Goal: Task Accomplishment & Management: Use online tool/utility

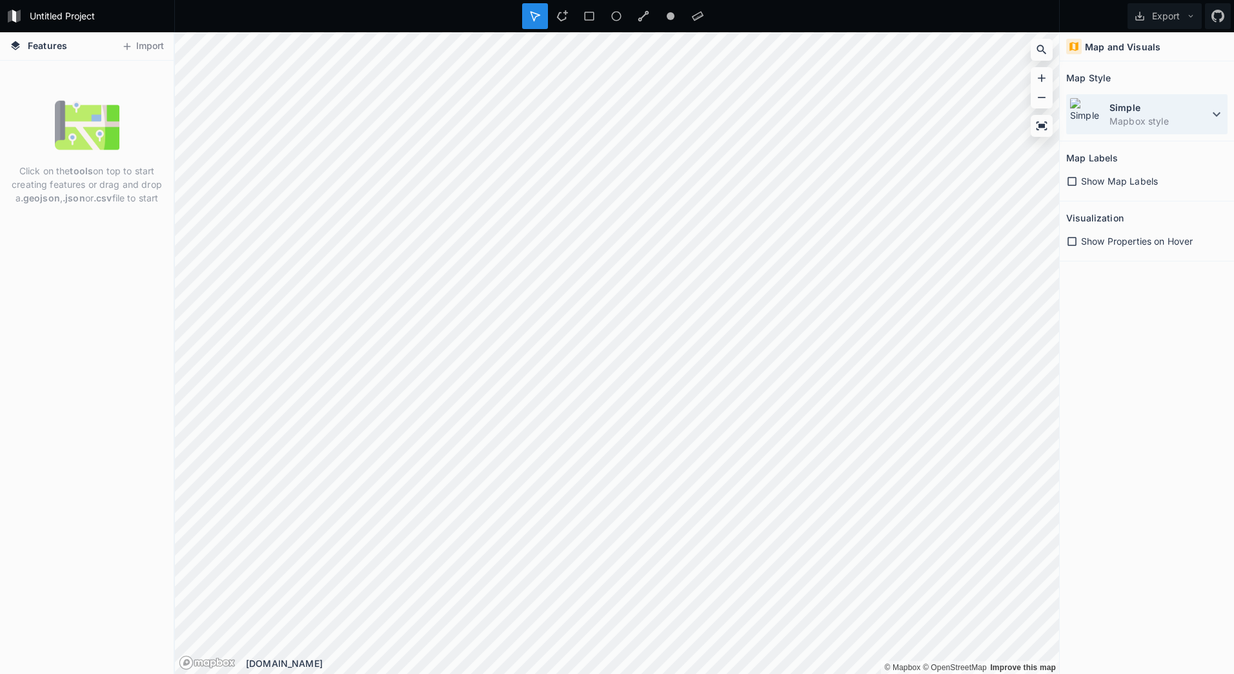
click at [1213, 111] on icon at bounding box center [1215, 113] width 15 height 15
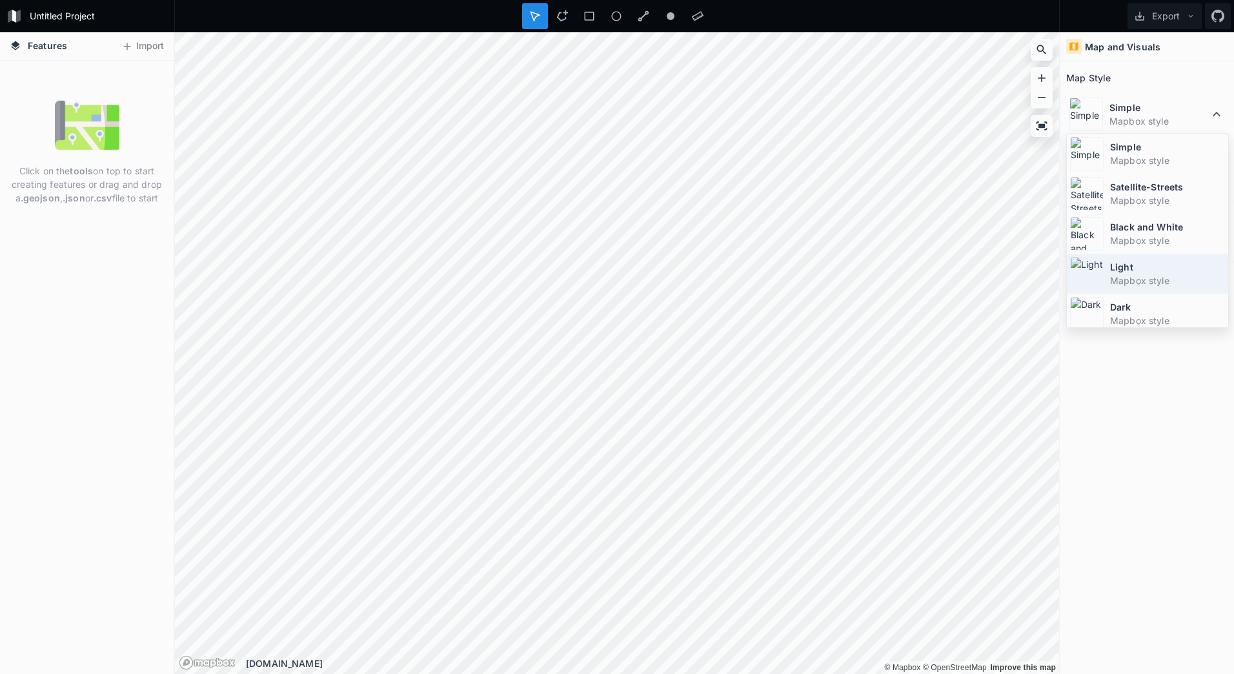
click at [1178, 273] on dt "Light" at bounding box center [1167, 267] width 115 height 14
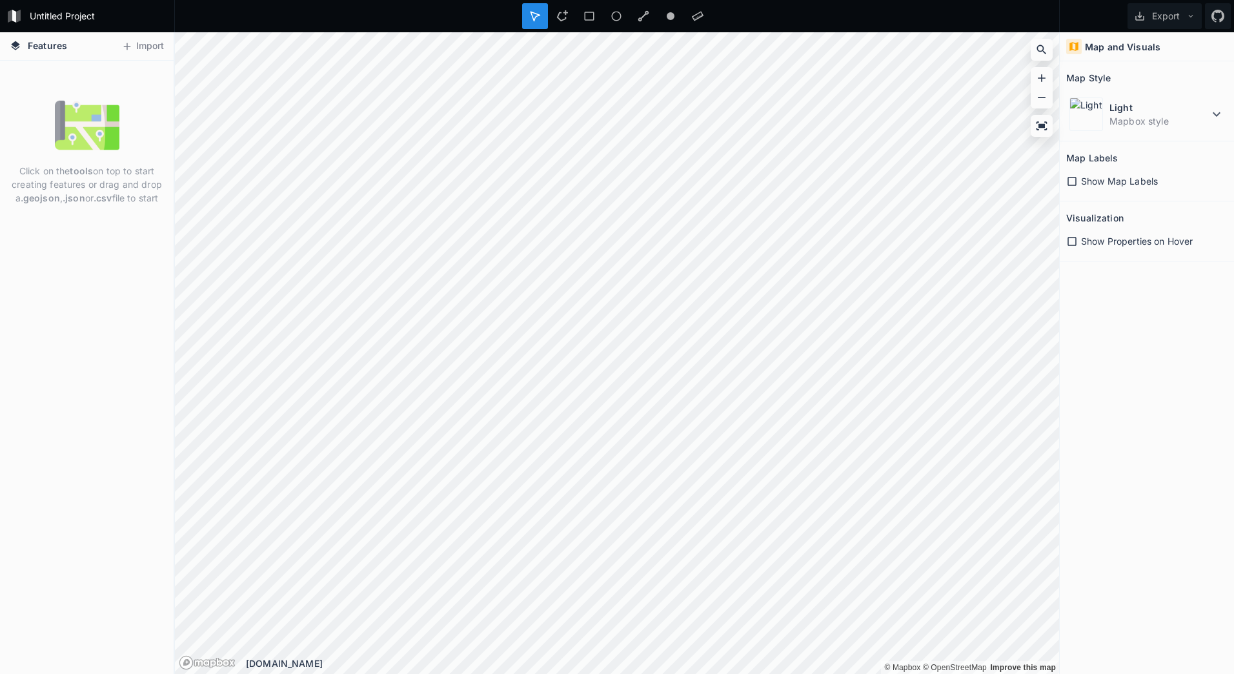
click at [1070, 182] on icon at bounding box center [1072, 181] width 12 height 12
click at [1072, 245] on icon at bounding box center [1071, 241] width 9 height 9
click at [1037, 128] on icon at bounding box center [1041, 125] width 11 height 8
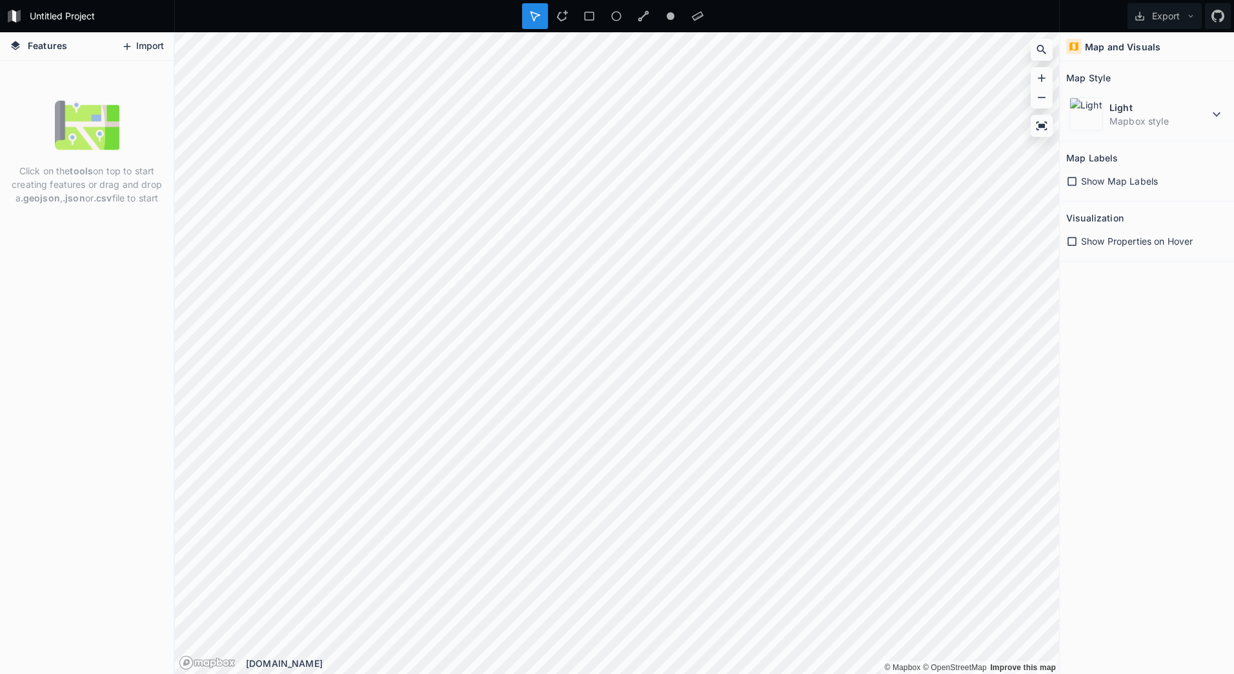
click at [139, 45] on button "Import" at bounding box center [142, 46] width 55 height 21
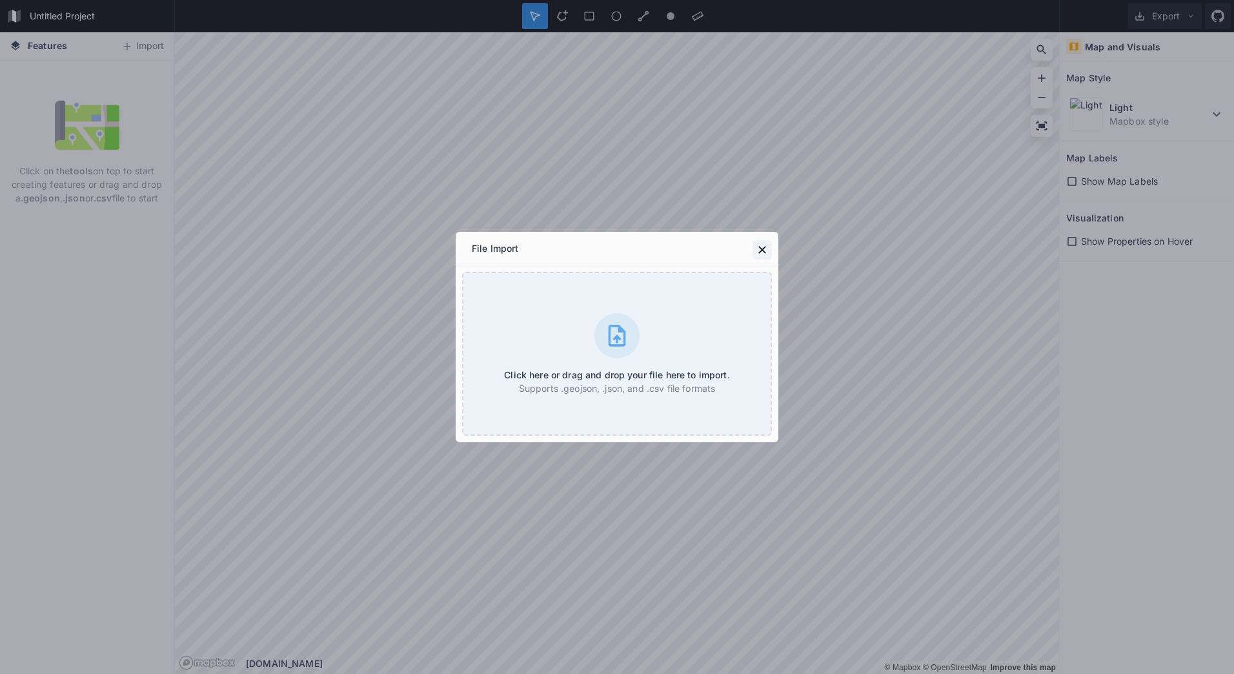
click at [763, 248] on icon at bounding box center [762, 249] width 13 height 13
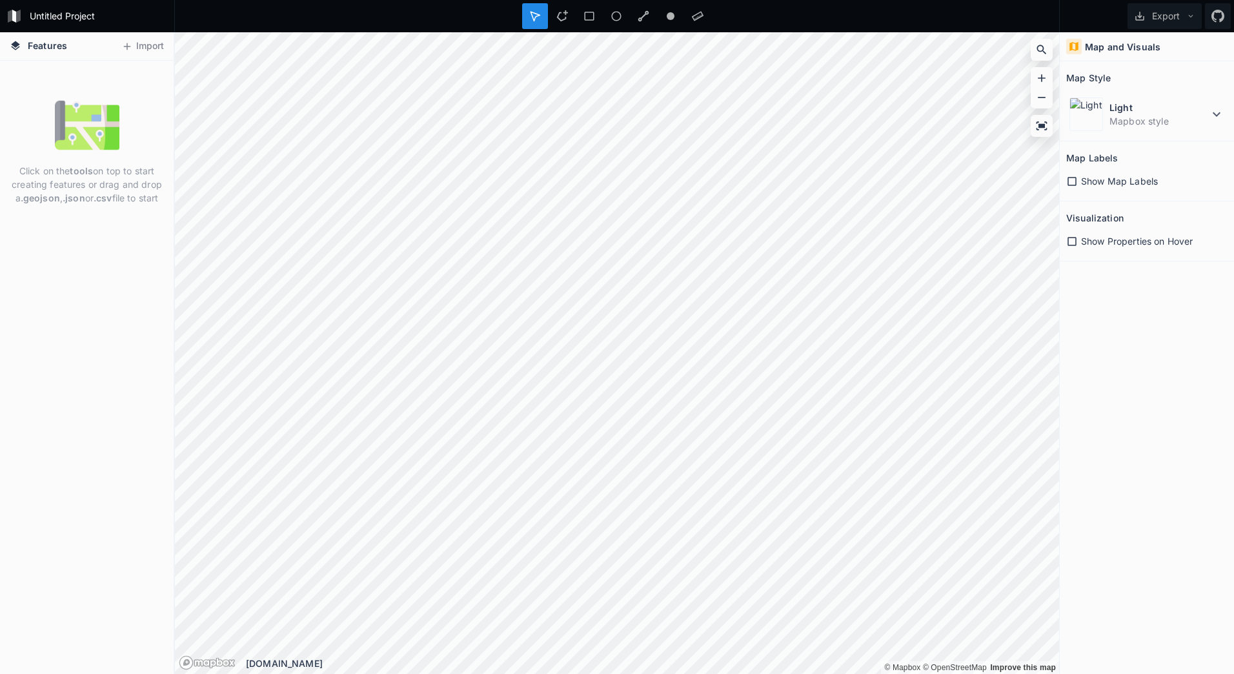
click at [52, 45] on span "Features" at bounding box center [47, 46] width 39 height 14
click at [12, 46] on icon at bounding box center [16, 46] width 12 height 12
click at [135, 46] on button "Import" at bounding box center [142, 46] width 55 height 21
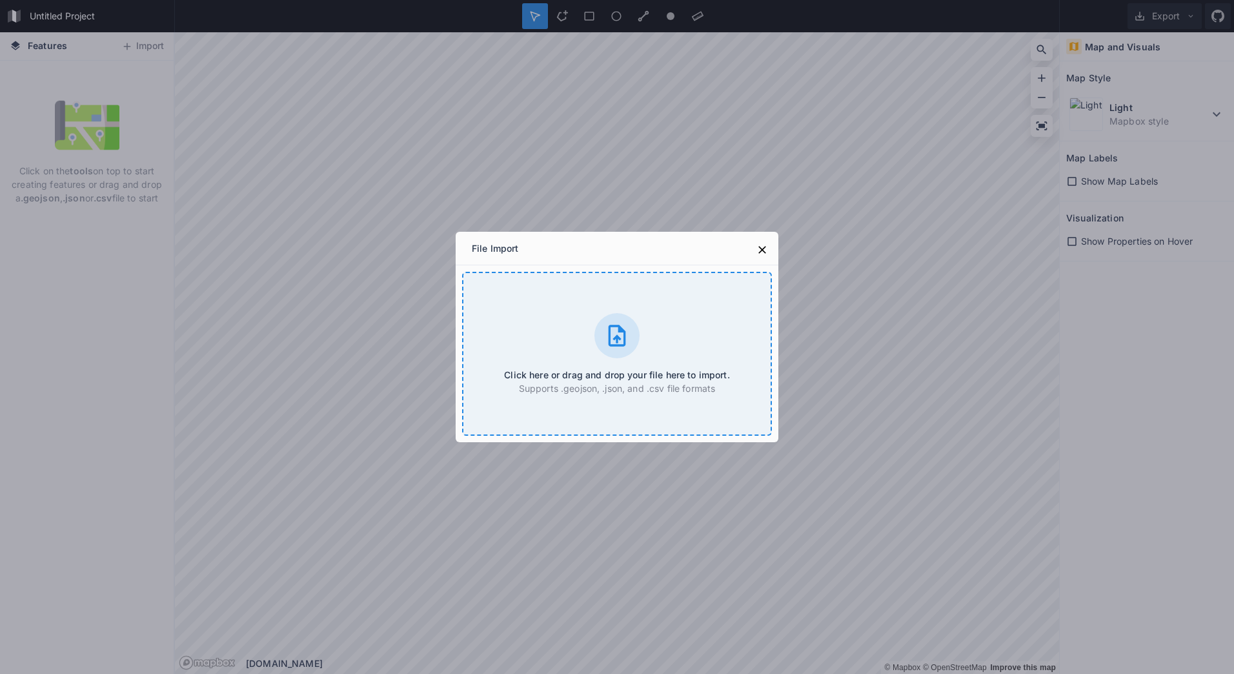
click at [674, 368] on h4 "Click here or drag and drop your file here to import." at bounding box center [616, 375] width 225 height 14
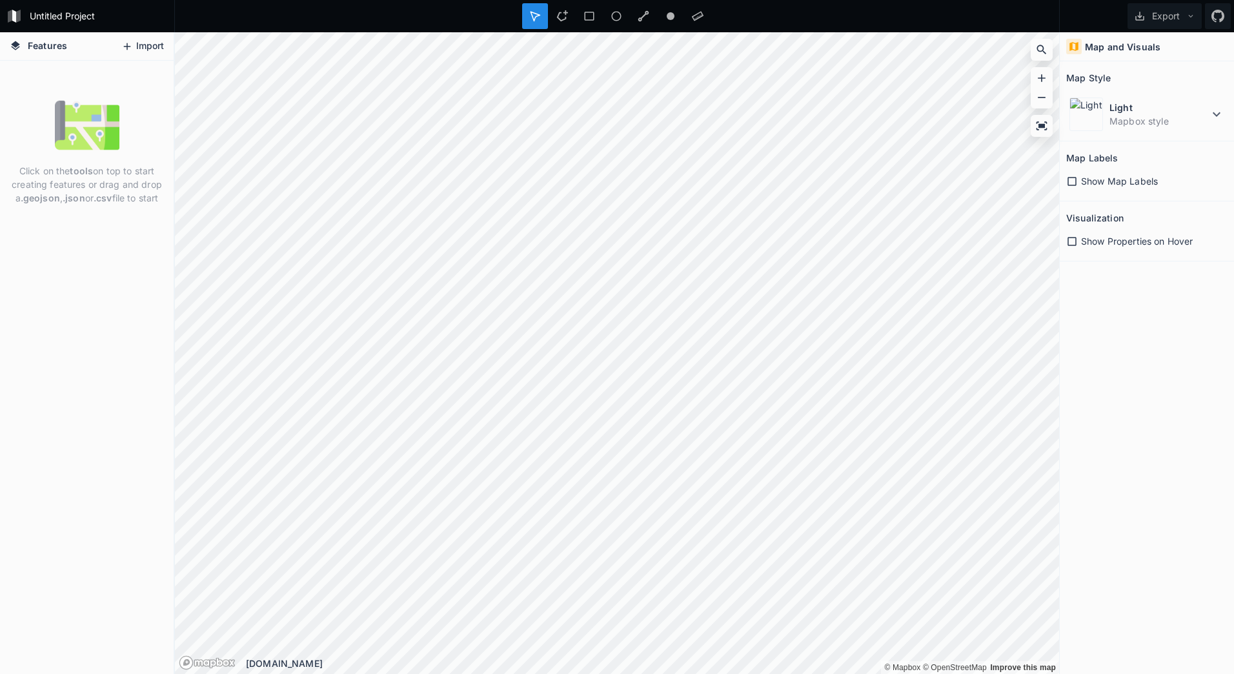
click at [132, 46] on icon at bounding box center [127, 47] width 12 height 12
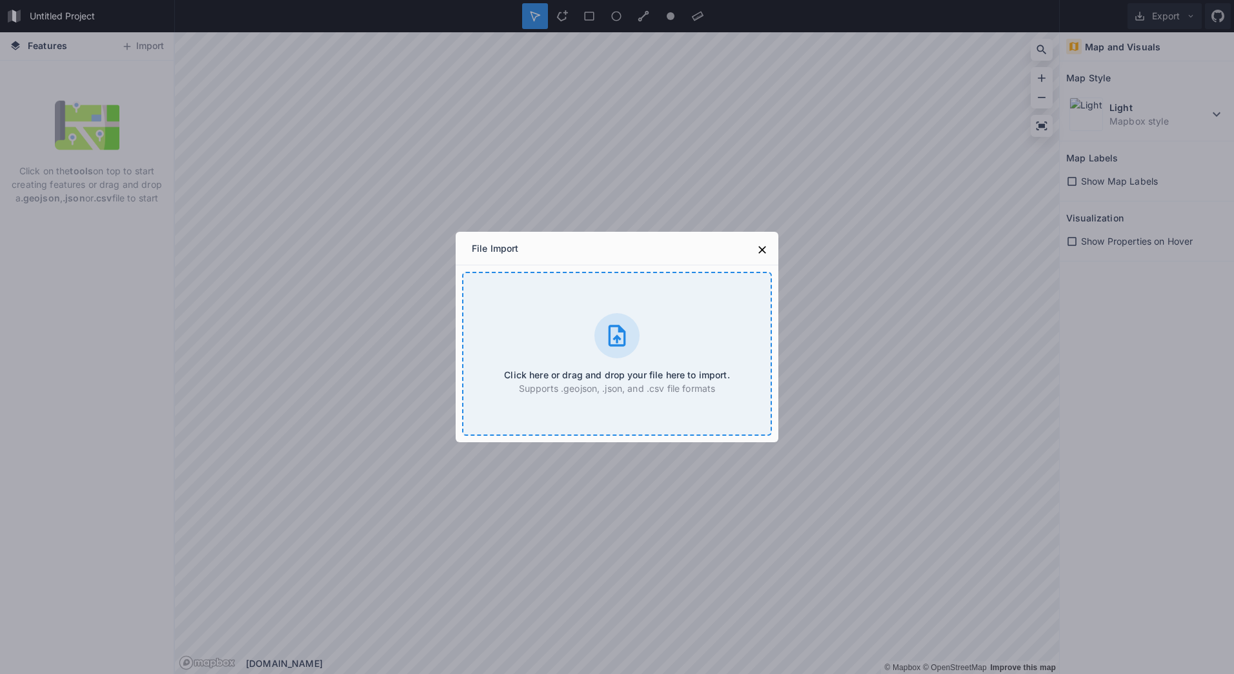
click at [592, 341] on div "Click here or drag and drop your file here to import. Supports .geojson, .json,…" at bounding box center [617, 354] width 310 height 164
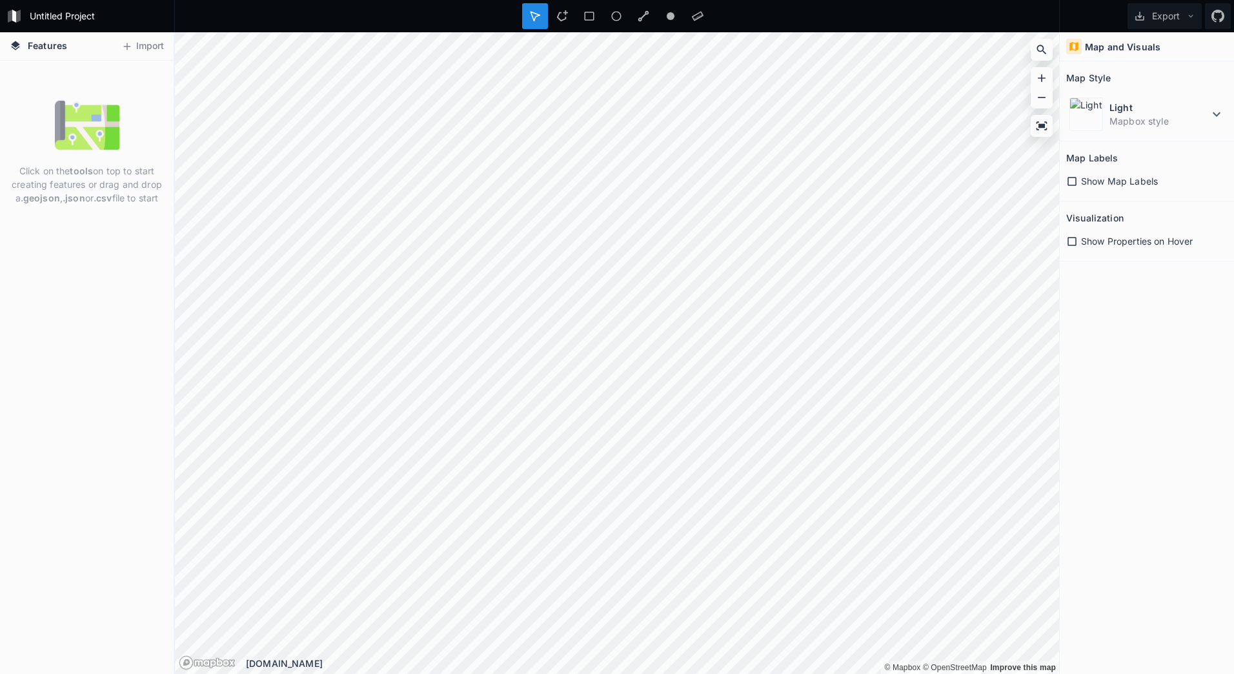
click at [57, 49] on span "Features" at bounding box center [47, 46] width 39 height 14
click at [17, 48] on icon at bounding box center [15, 45] width 9 height 9
